Goal: Task Accomplishment & Management: Use online tool/utility

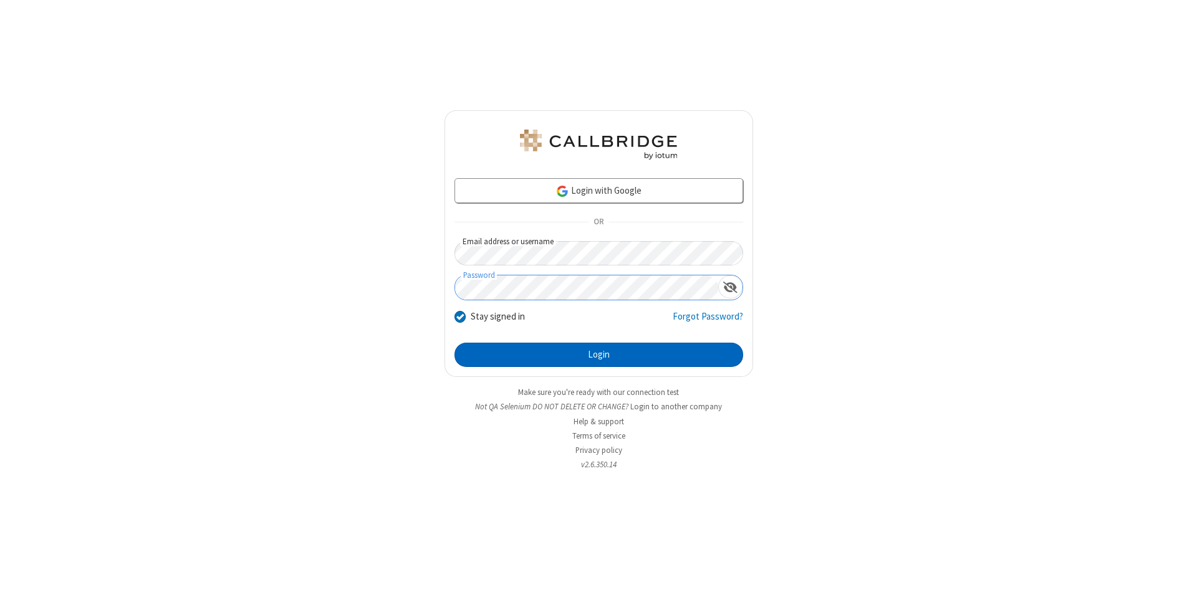
click at [599, 355] on button "Login" at bounding box center [599, 355] width 289 height 25
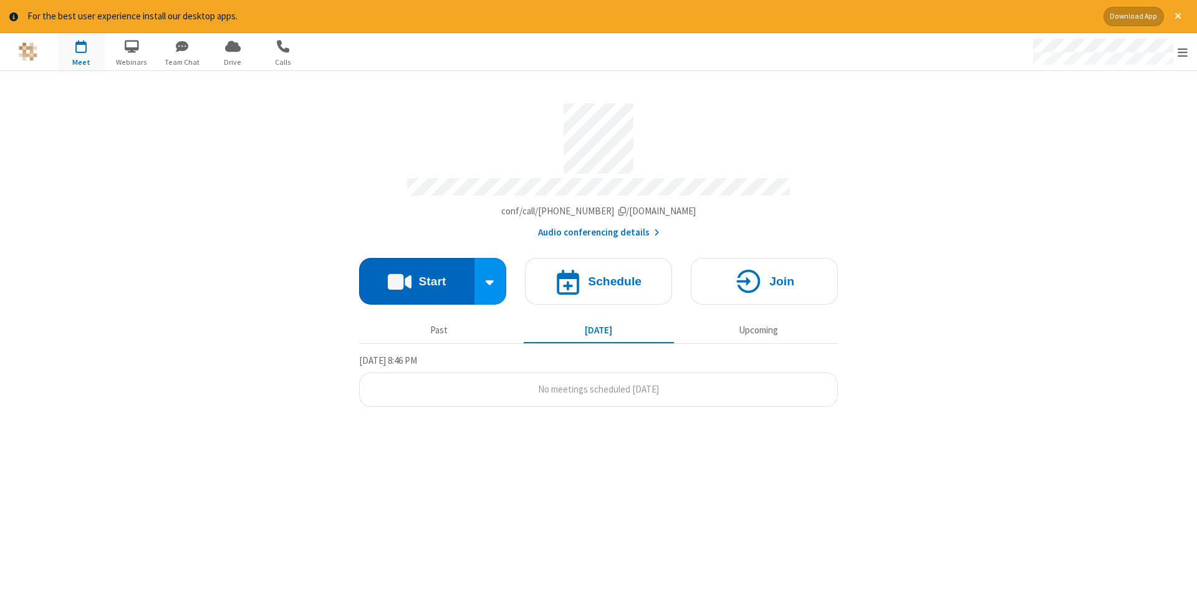
click at [417, 277] on button "Start" at bounding box center [416, 281] width 115 height 47
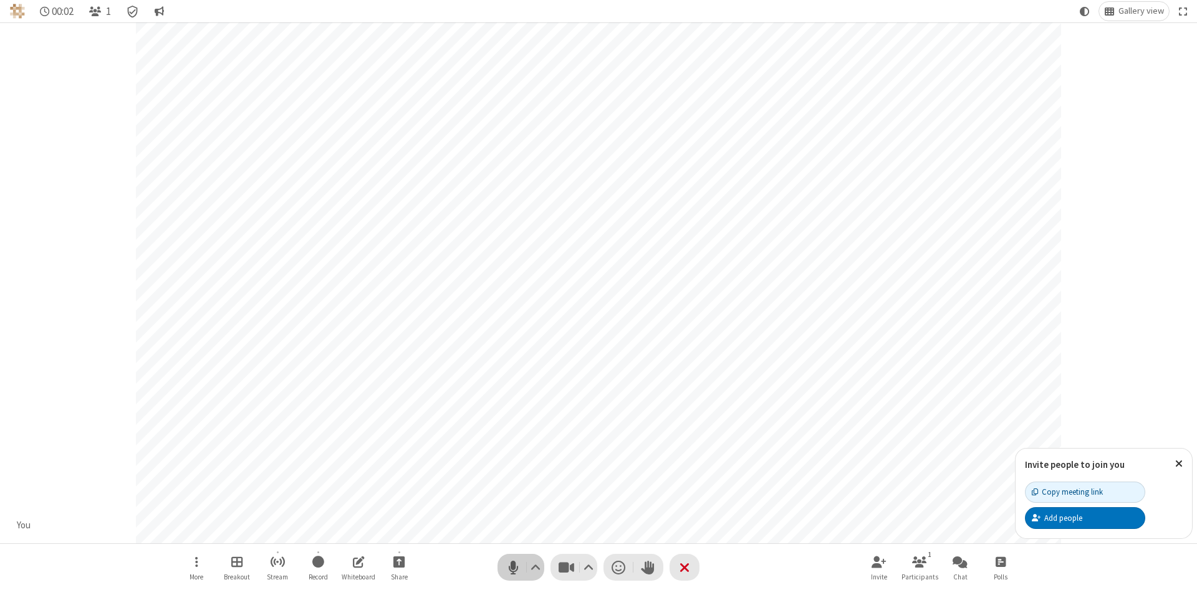
click at [513, 567] on span "Mute (Alt+A)" at bounding box center [513, 568] width 19 height 18
click at [513, 567] on span "Unmute (Alt+A)" at bounding box center [513, 568] width 19 height 18
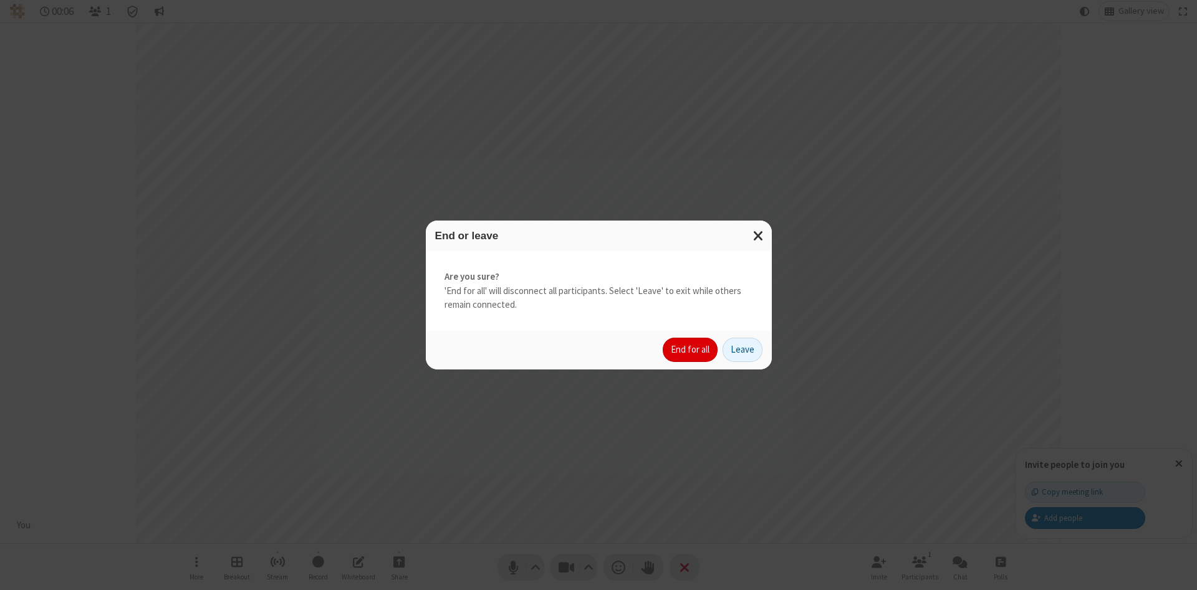
click at [691, 350] on button "End for all" at bounding box center [690, 350] width 55 height 25
